Goal: Task Accomplishment & Management: Manage account settings

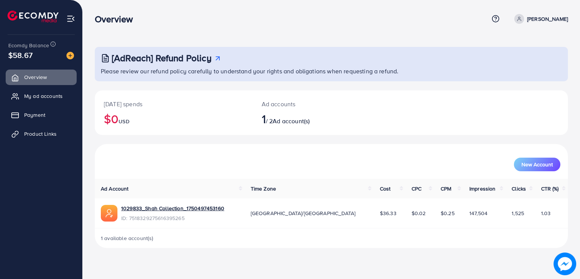
click at [480, 240] on div "1 available account(s)" at bounding box center [331, 238] width 473 height 20
click at [52, 96] on span "My ad accounts" at bounding box center [45, 96] width 39 height 8
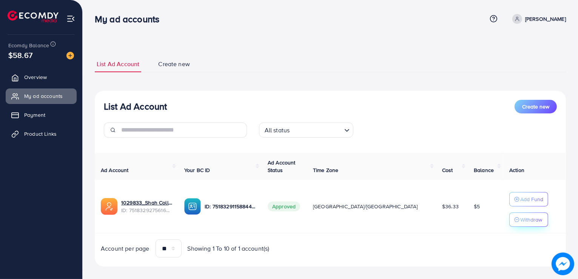
click at [520, 219] on p "Withdraw" at bounding box center [531, 219] width 22 height 9
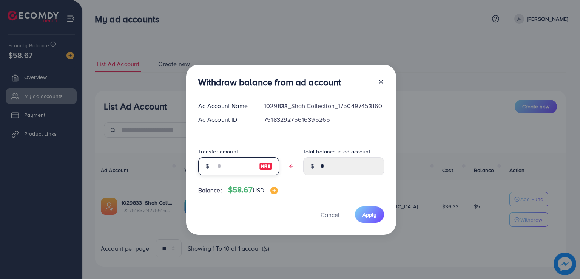
click at [216, 162] on input "text" at bounding box center [235, 166] width 38 height 18
type input "*"
type input "****"
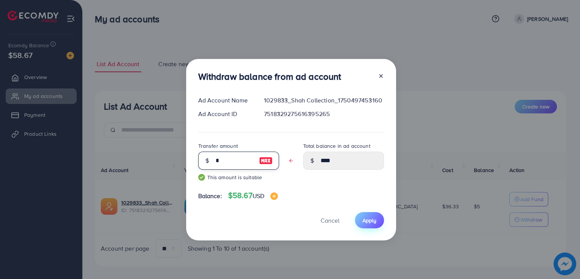
type input "*"
click at [375, 222] on span "Apply" at bounding box center [369, 220] width 14 height 8
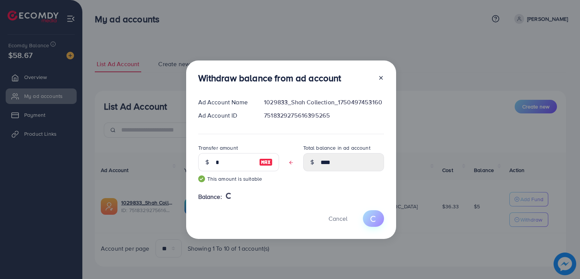
type input "*"
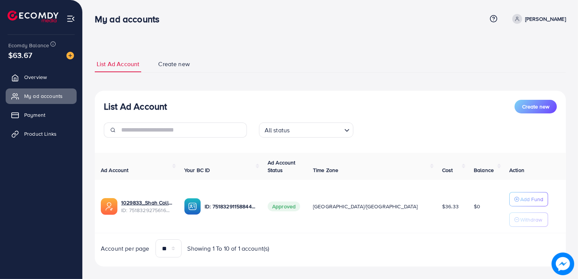
click at [171, 64] on span "Create new" at bounding box center [174, 64] width 32 height 9
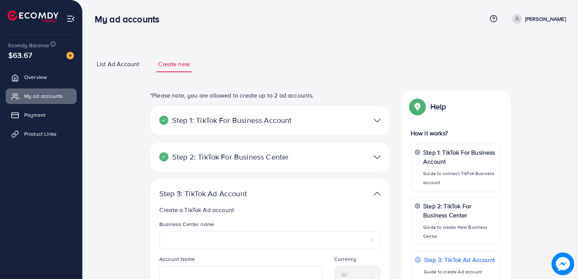
click at [128, 66] on span "List Ad Account" at bounding box center [118, 64] width 43 height 9
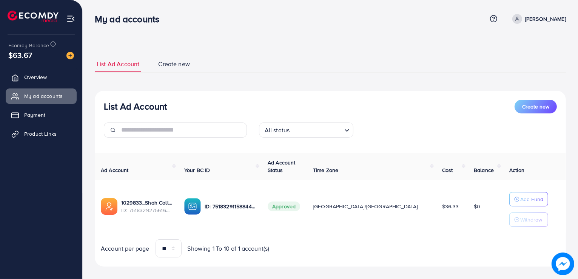
scroll to position [8, 0]
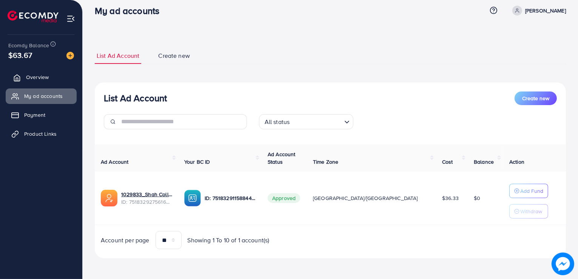
click at [51, 77] on link "Overview" at bounding box center [41, 76] width 71 height 15
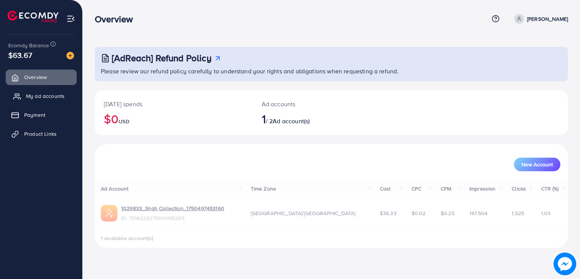
click at [43, 96] on span "My ad accounts" at bounding box center [45, 96] width 39 height 8
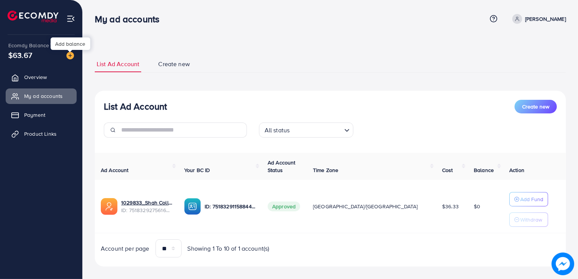
click at [70, 56] on img at bounding box center [70, 56] width 8 height 8
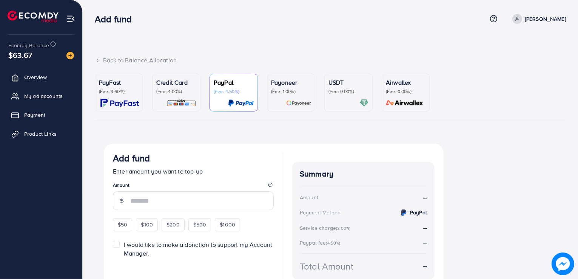
scroll to position [39, 0]
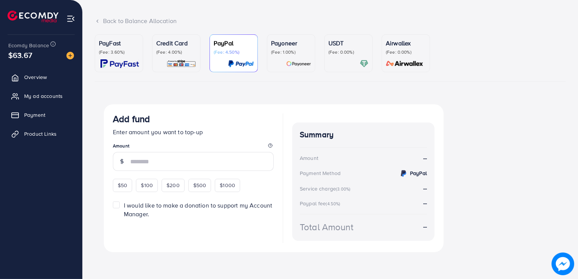
click at [113, 60] on img at bounding box center [119, 63] width 39 height 9
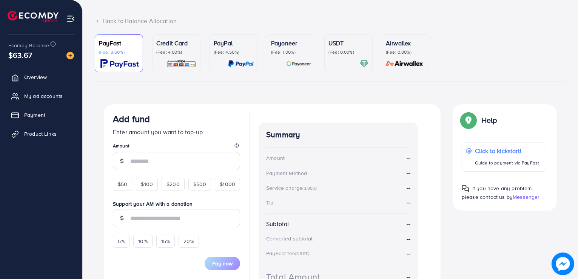
scroll to position [106, 0]
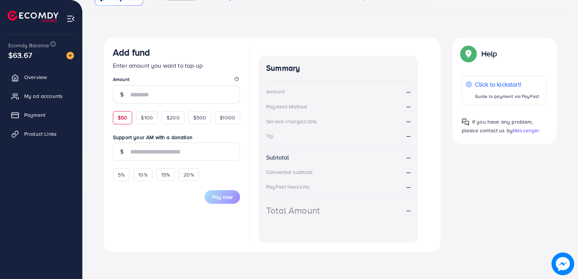
click at [122, 111] on div "$50" at bounding box center [122, 117] width 19 height 13
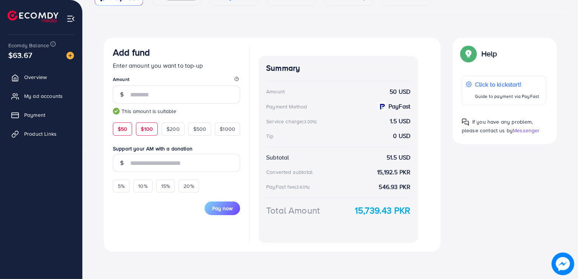
click at [146, 129] on span "$100" at bounding box center [147, 129] width 12 height 8
click at [175, 129] on span "$200" at bounding box center [172, 129] width 13 height 8
click at [198, 127] on span "$500" at bounding box center [199, 129] width 13 height 8
click at [125, 128] on span "$50" at bounding box center [122, 129] width 9 height 8
type input "**"
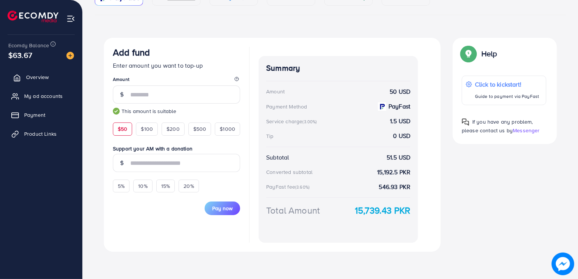
click at [40, 79] on span "Overview" at bounding box center [37, 77] width 23 height 8
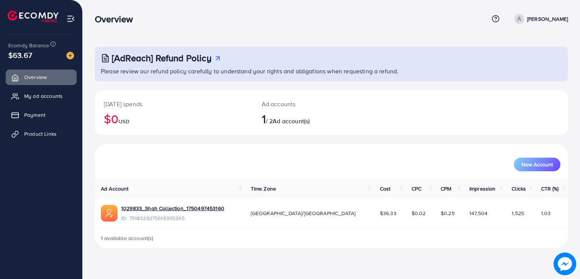
click at [265, 116] on span "1" at bounding box center [264, 118] width 4 height 17
click at [263, 117] on span "1" at bounding box center [264, 118] width 4 height 17
click at [128, 238] on span "1 available account(s)" at bounding box center [127, 238] width 53 height 8
drag, startPoint x: 113, startPoint y: 121, endPoint x: 233, endPoint y: 146, distance: 123.0
click at [233, 146] on div "[DATE] spends $0 USD Ad accounts 1 / 2 Ad account(s) New Account Ad Account Tim…" at bounding box center [331, 169] width 473 height 158
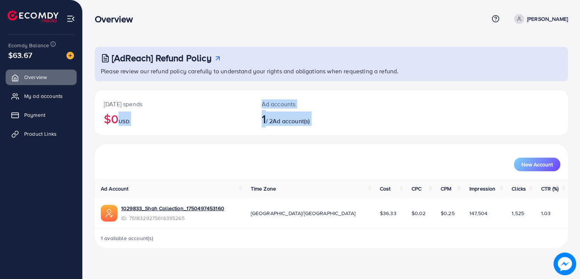
click at [188, 174] on div "New Account" at bounding box center [331, 161] width 473 height 35
click at [69, 16] on img at bounding box center [70, 18] width 9 height 9
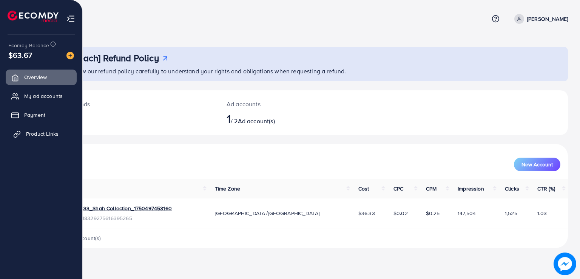
click at [45, 130] on span "Product Links" at bounding box center [42, 134] width 32 height 8
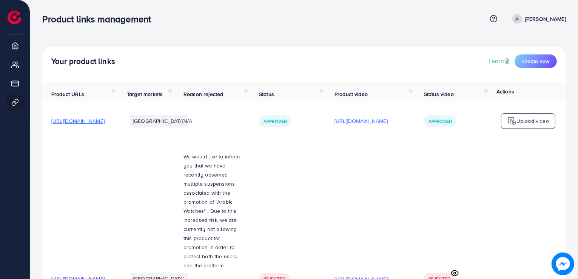
click at [105, 123] on span "[URL][DOMAIN_NAME]" at bounding box center [77, 121] width 53 height 8
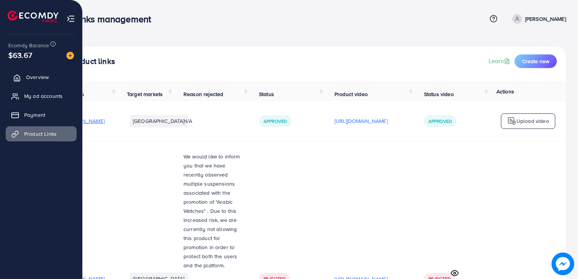
click at [34, 81] on link "Overview" at bounding box center [41, 76] width 71 height 15
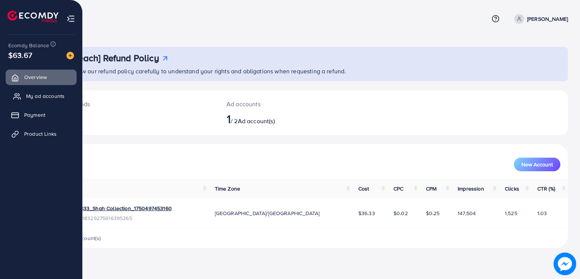
click at [33, 88] on link "My ad accounts" at bounding box center [41, 95] width 71 height 15
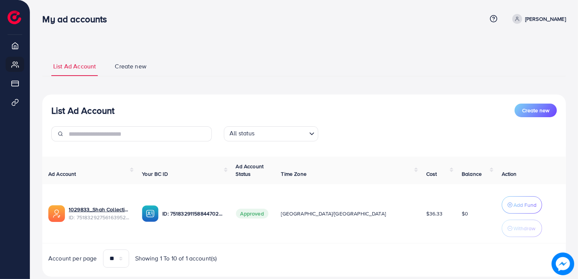
scroll to position [3, 0]
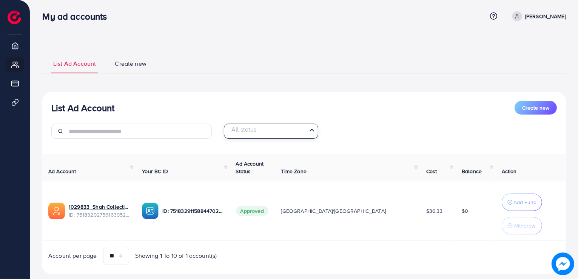
click at [310, 129] on icon "Search for option" at bounding box center [312, 130] width 8 height 8
click at [310, 129] on icon "Search for option" at bounding box center [312, 131] width 8 height 8
click at [123, 67] on span "Create new" at bounding box center [131, 63] width 32 height 9
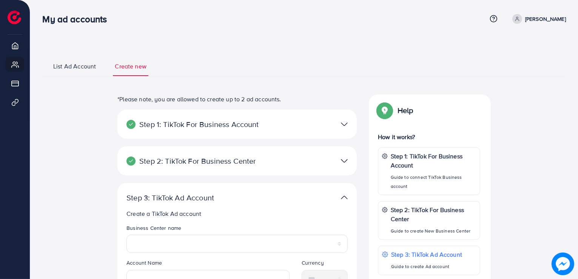
click at [89, 63] on span "List Ad Account" at bounding box center [74, 66] width 43 height 9
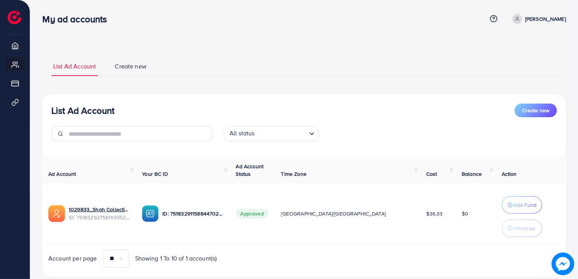
click at [140, 65] on span "Create new" at bounding box center [131, 66] width 32 height 9
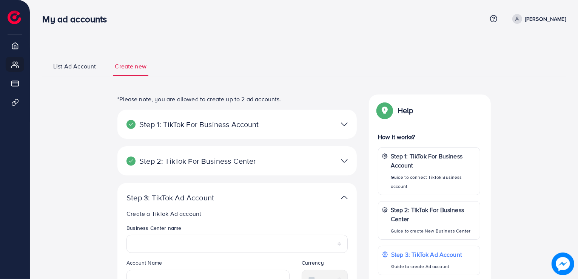
click at [60, 65] on span "List Ad Account" at bounding box center [74, 66] width 43 height 9
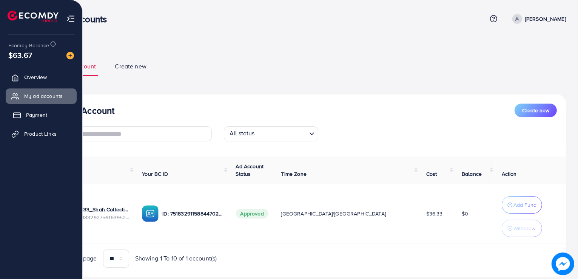
click at [38, 111] on span "Payment" at bounding box center [36, 115] width 21 height 8
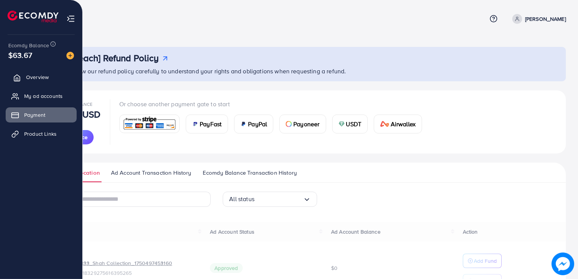
click at [59, 74] on link "Overview" at bounding box center [41, 76] width 71 height 15
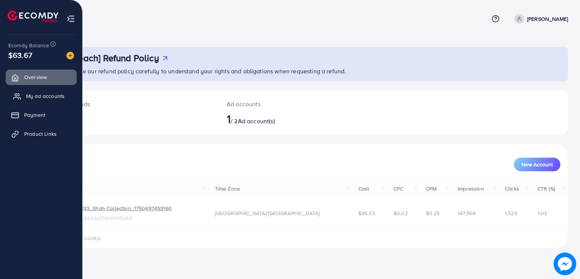
click at [53, 91] on link "My ad accounts" at bounding box center [41, 95] width 71 height 15
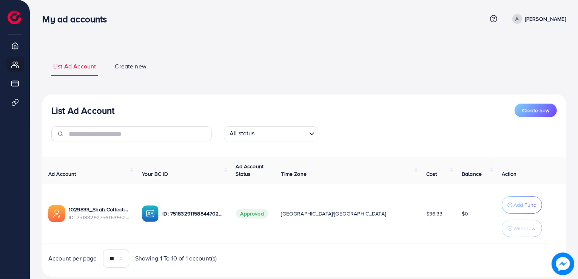
click at [311, 133] on icon "Search for option" at bounding box center [312, 134] width 8 height 8
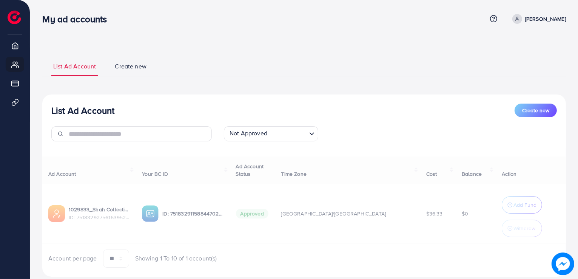
click at [280, 189] on div "List Ad Account Create new Not Approved Loading... All status Approved Not Appr…" at bounding box center [304, 185] width 524 height 182
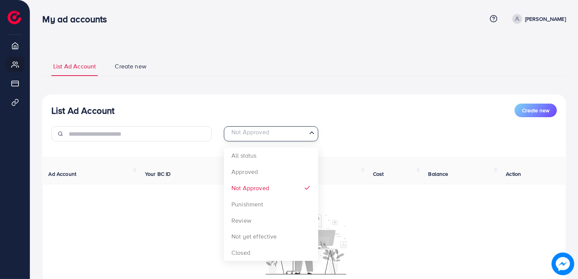
click at [298, 131] on input "Search for option" at bounding box center [266, 134] width 79 height 12
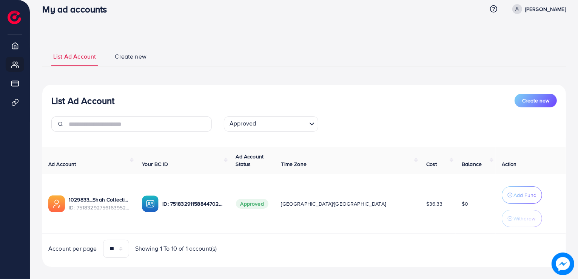
scroll to position [18, 0]
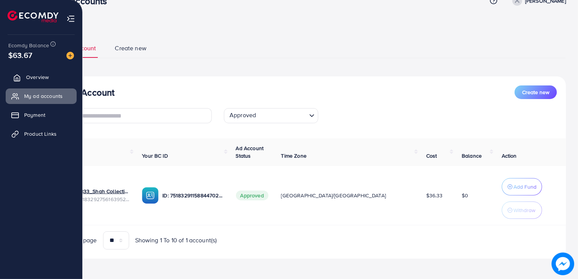
click at [46, 78] on span "Overview" at bounding box center [37, 77] width 23 height 8
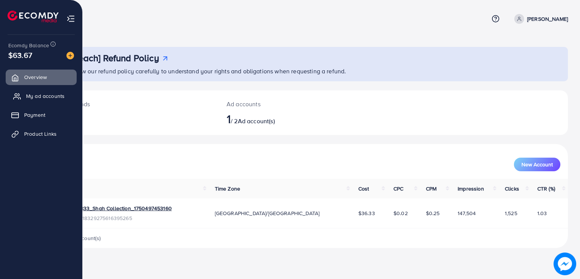
click at [39, 92] on span "My ad accounts" at bounding box center [45, 96] width 39 height 8
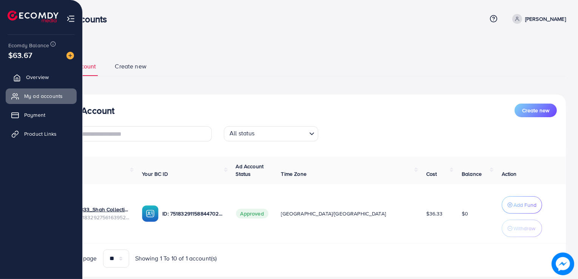
click at [42, 77] on span "Overview" at bounding box center [37, 77] width 23 height 8
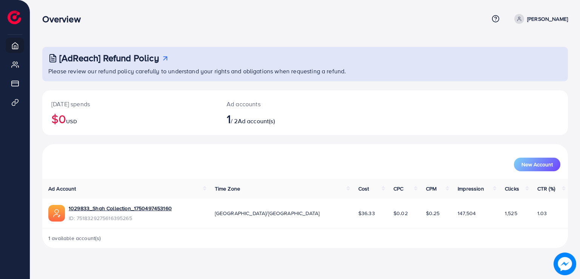
click at [227, 118] on span "1" at bounding box center [229, 118] width 4 height 17
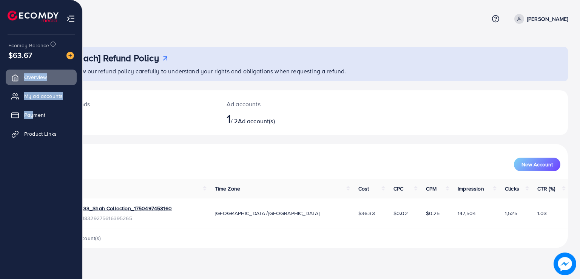
drag, startPoint x: 0, startPoint y: 71, endPoint x: 36, endPoint y: 105, distance: 49.9
click at [36, 105] on ul "Overview My ad accounts Payment Product Links" at bounding box center [41, 109] width 82 height 80
click at [48, 96] on span "My ad accounts" at bounding box center [45, 96] width 39 height 8
